Goal: Task Accomplishment & Management: Manage account settings

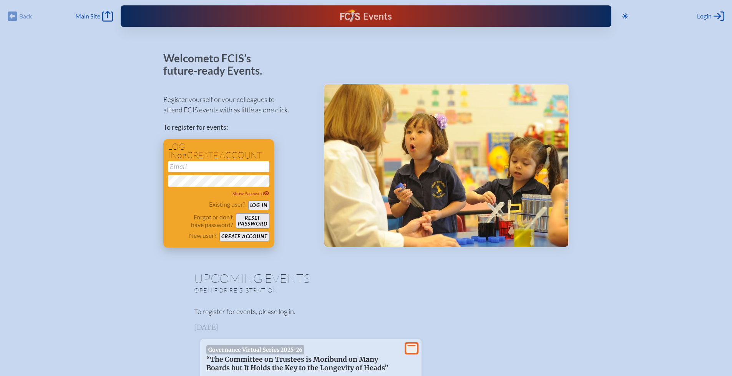
type input "[EMAIL_ADDRESS][DOMAIN_NAME]"
click at [260, 205] on button "Log in" at bounding box center [258, 205] width 21 height 10
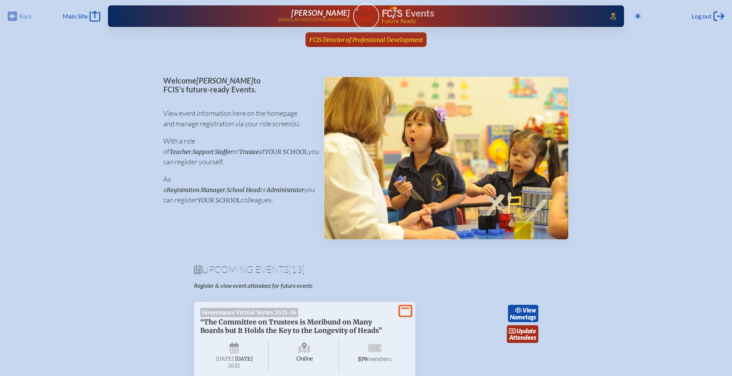
click at [363, 39] on span "FCIS Director of Professional Development" at bounding box center [365, 39] width 113 height 7
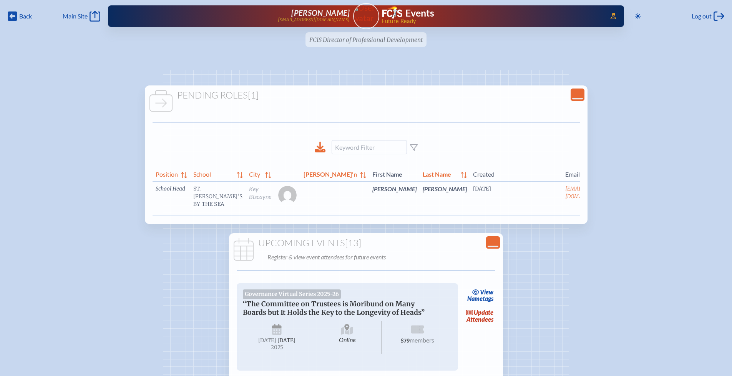
click at [616, 204] on link "edit Person’s Details" at bounding box center [629, 200] width 26 height 24
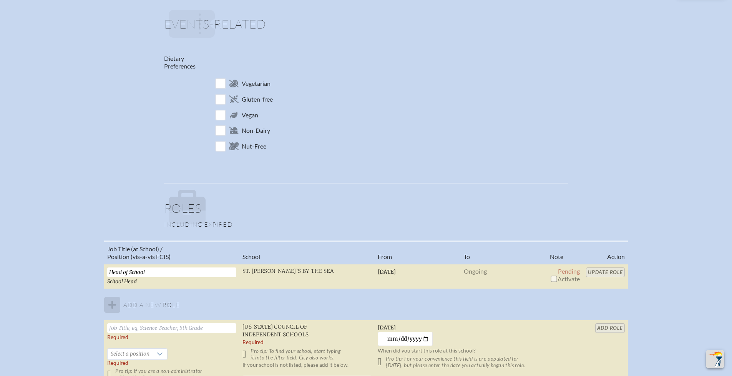
scroll to position [417, 0]
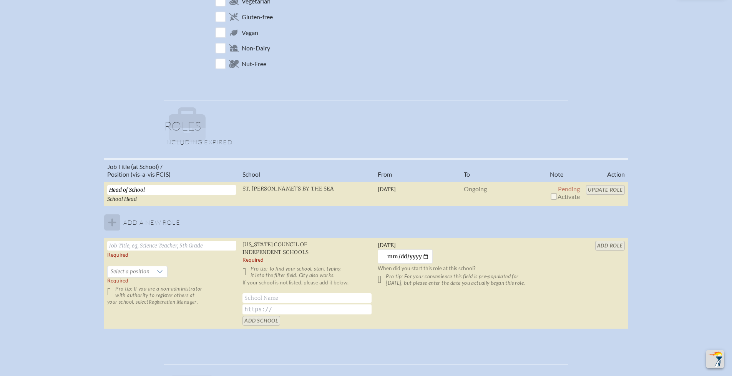
click at [553, 198] on input "checkbox" at bounding box center [554, 196] width 6 height 6
checkbox input "true"
click at [616, 193] on input "Update Role" at bounding box center [605, 190] width 39 height 10
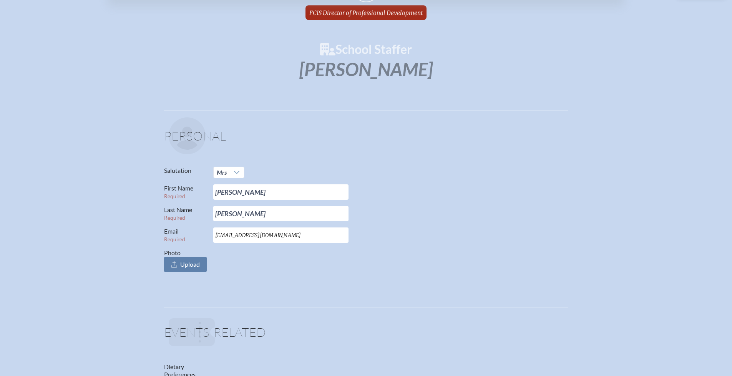
scroll to position [0, 0]
